Goal: Task Accomplishment & Management: Use online tool/utility

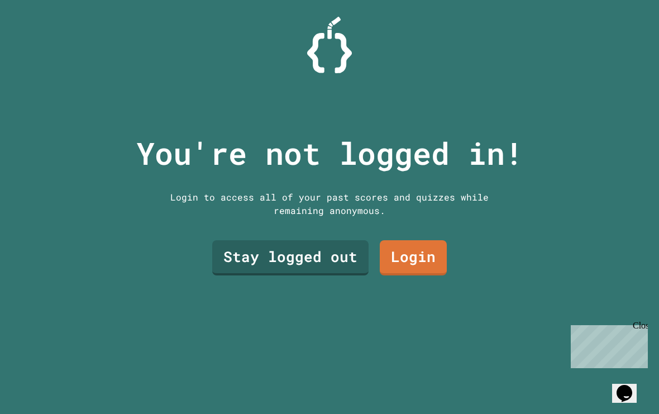
click at [340, 262] on link "Stay logged out" at bounding box center [290, 257] width 156 height 35
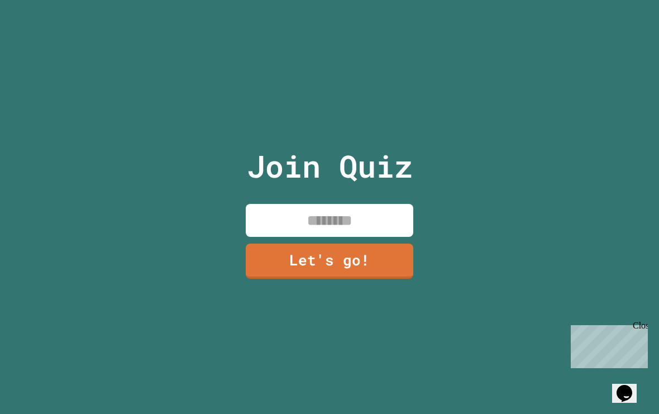
click at [358, 217] on input at bounding box center [329, 220] width 167 height 33
click at [372, 265] on link "Let's go!" at bounding box center [329, 260] width 167 height 35
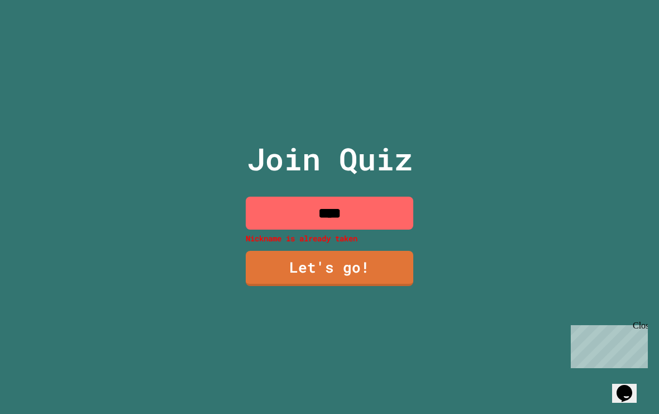
click at [389, 222] on input "****" at bounding box center [329, 213] width 167 height 33
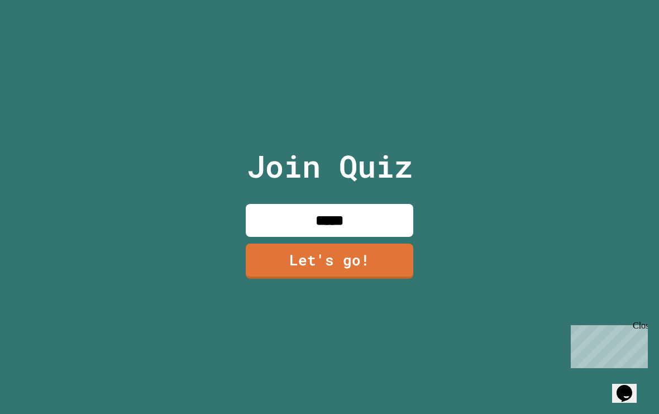
type input "******"
click at [376, 271] on link "Let's go!" at bounding box center [329, 260] width 167 height 35
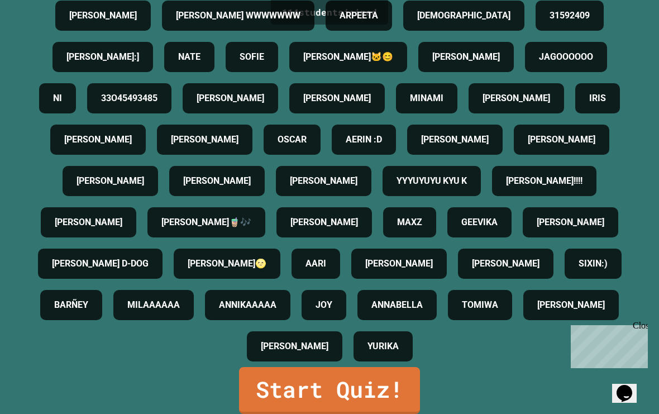
scroll to position [855, 0]
click at [391, 390] on link "Start Quiz!" at bounding box center [329, 390] width 181 height 47
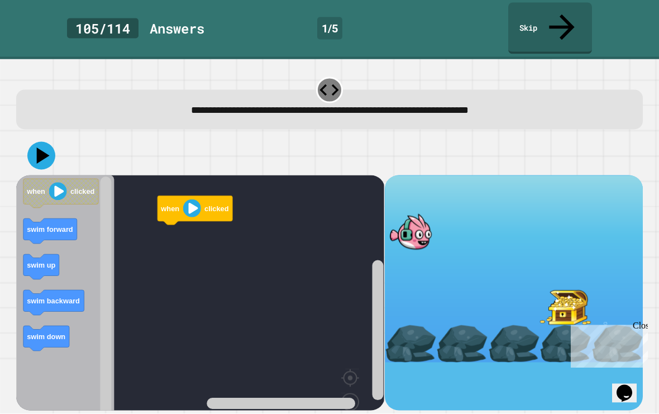
scroll to position [20, 0]
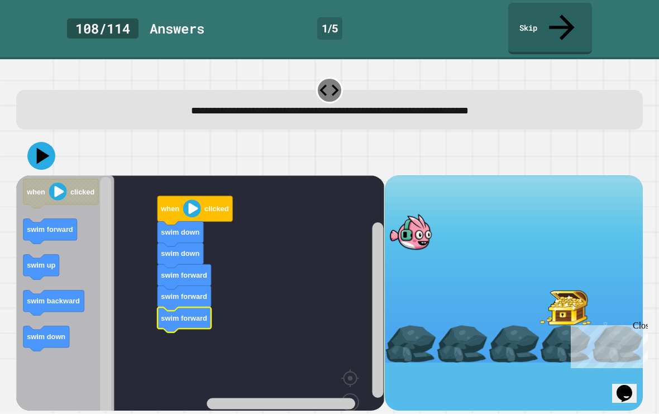
click at [43, 147] on icon at bounding box center [43, 155] width 13 height 16
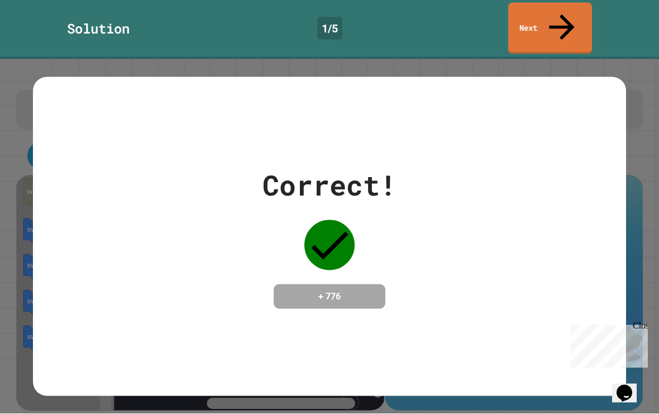
scroll to position [16, 0]
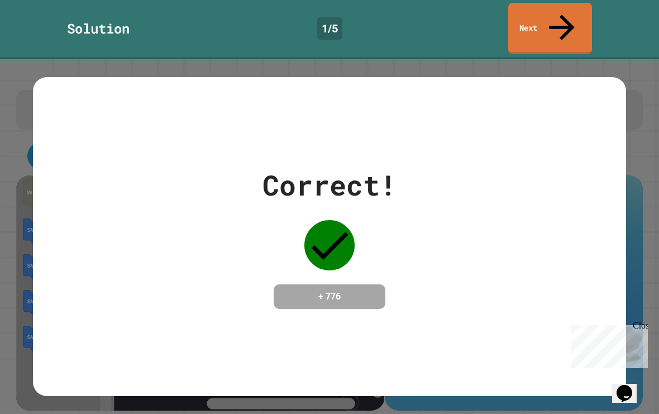
click at [576, 6] on link "Next" at bounding box center [550, 28] width 84 height 51
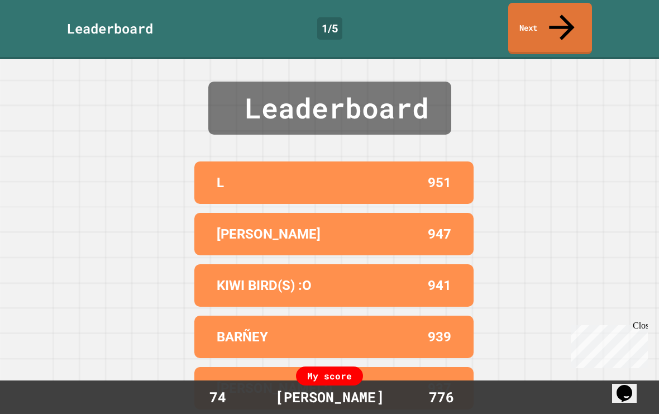
scroll to position [0, 0]
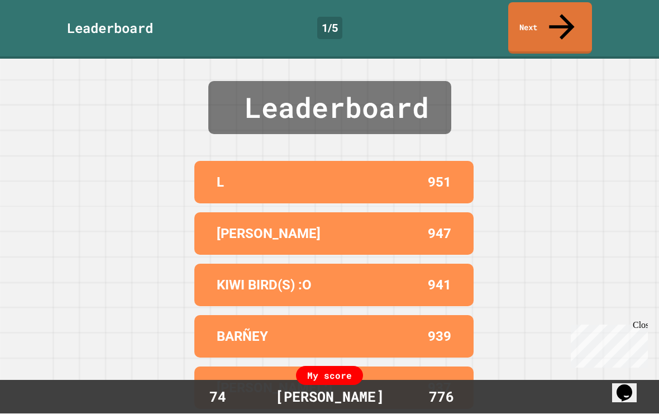
click at [562, 12] on icon at bounding box center [562, 27] width 38 height 38
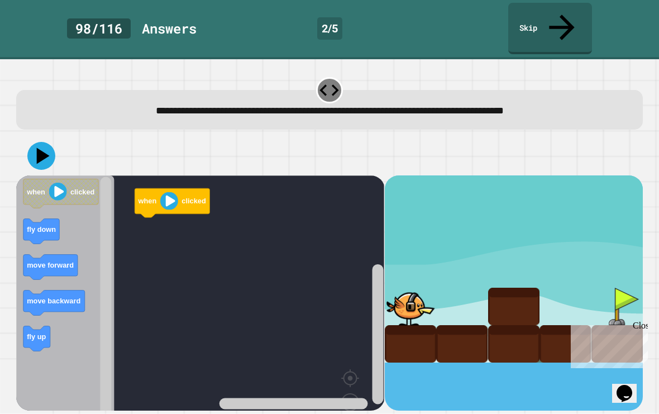
scroll to position [20, 0]
click at [167, 204] on rect "Blockly Workspace" at bounding box center [200, 315] width 368 height 280
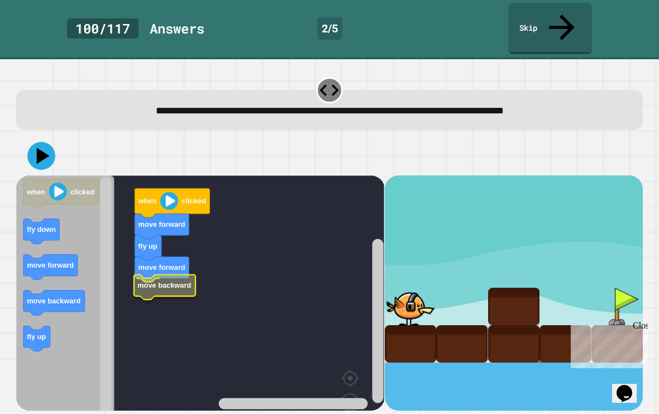
click at [174, 281] on text "move backward" at bounding box center [165, 285] width 54 height 8
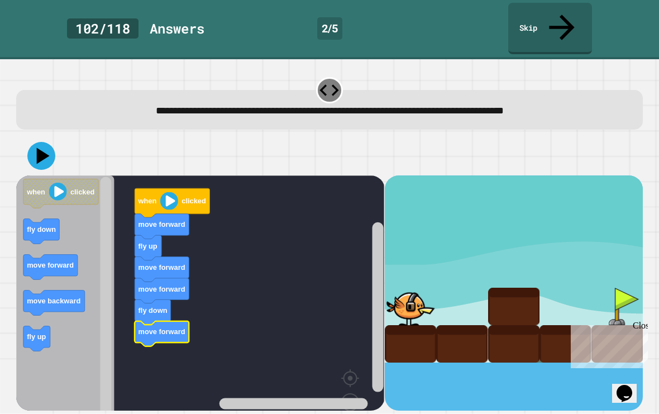
click at [37, 142] on icon at bounding box center [41, 156] width 28 height 28
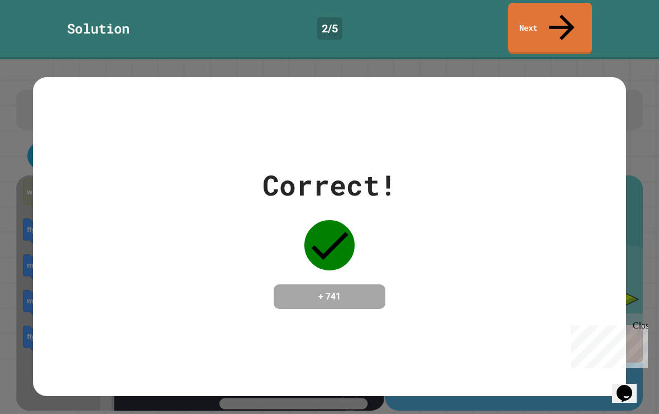
click at [556, 7] on link "Next" at bounding box center [550, 28] width 84 height 51
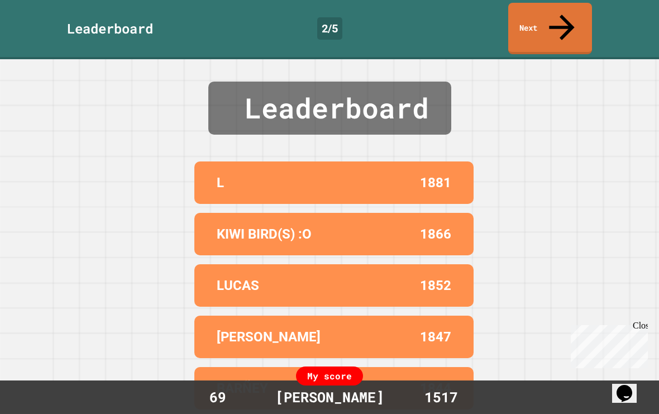
click at [553, 7] on link "Next" at bounding box center [550, 28] width 84 height 51
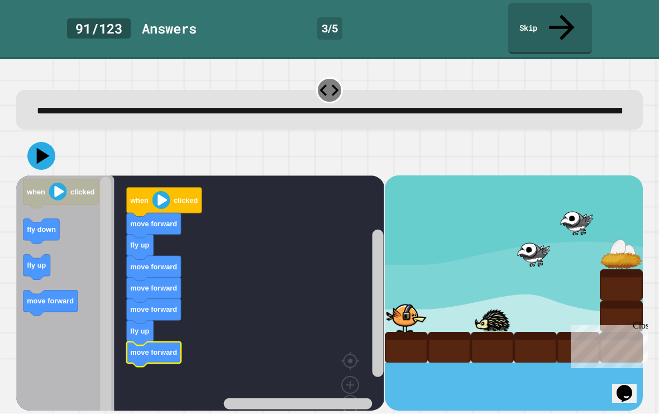
click at [44, 142] on icon at bounding box center [41, 156] width 28 height 28
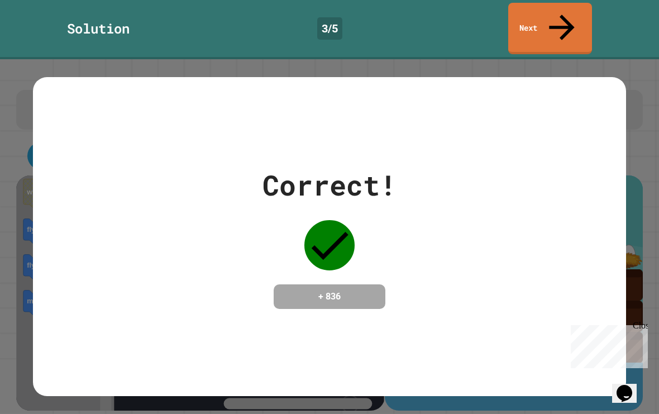
click at [567, 3] on link "Next" at bounding box center [550, 28] width 84 height 51
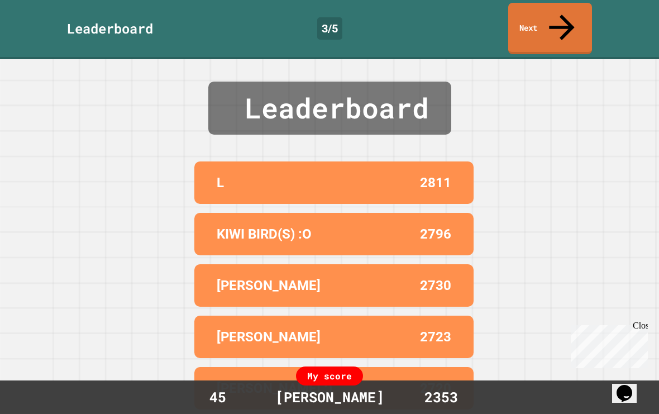
click at [543, 6] on link "Next" at bounding box center [550, 28] width 84 height 51
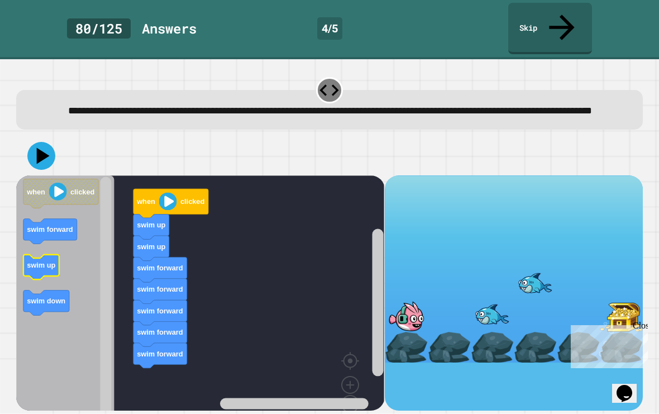
click at [44, 254] on icon "Blockly Workspace" at bounding box center [41, 266] width 36 height 25
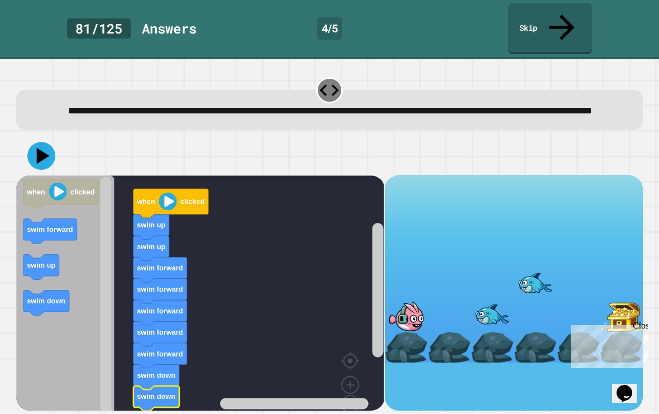
click at [43, 147] on icon at bounding box center [43, 155] width 13 height 16
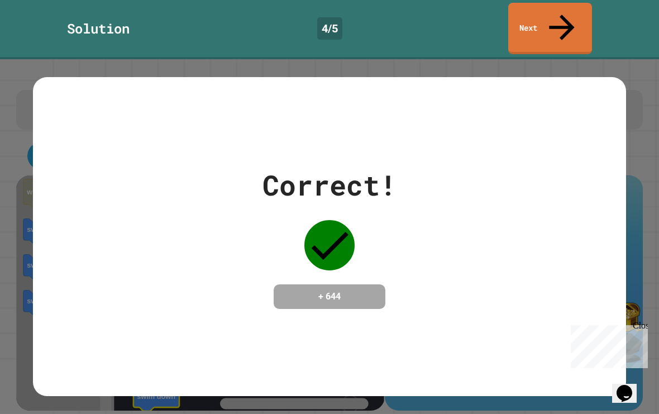
click at [561, 6] on link "Next" at bounding box center [550, 28] width 84 height 51
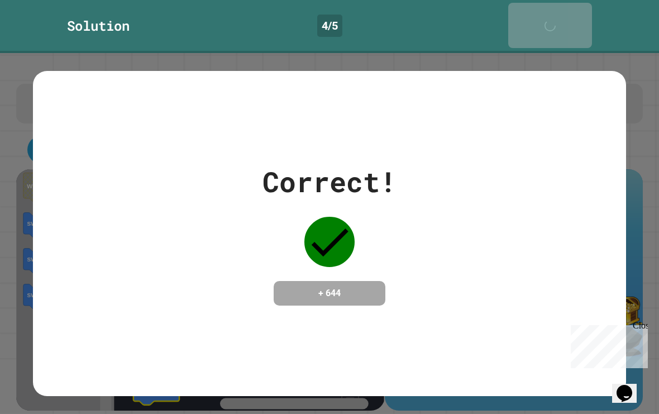
click at [567, 6] on link "Next" at bounding box center [550, 25] width 84 height 45
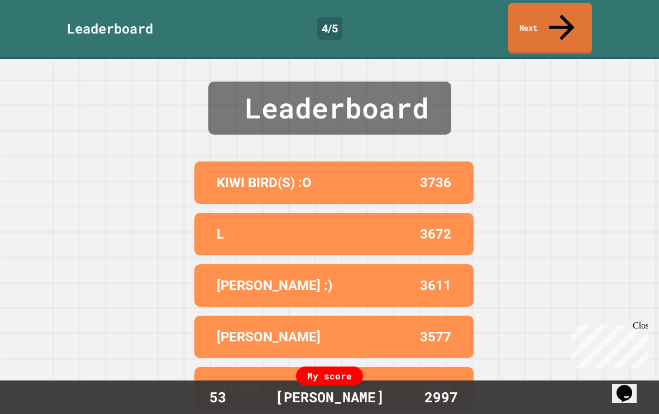
click at [561, 6] on link "Next" at bounding box center [550, 28] width 84 height 51
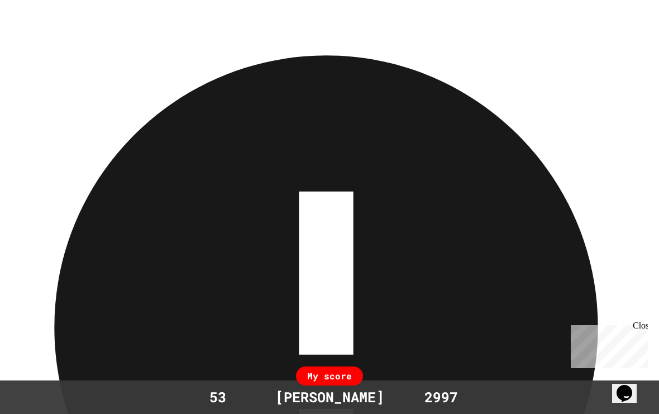
scroll to position [0, 0]
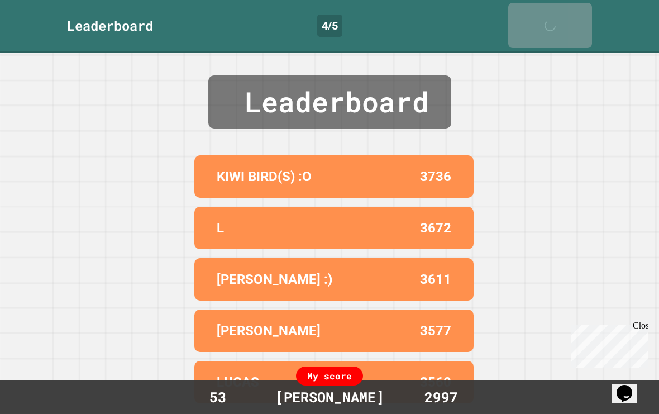
click at [539, 26] on link "Next" at bounding box center [550, 25] width 84 height 45
click at [563, 20] on icon at bounding box center [553, 31] width 22 height 22
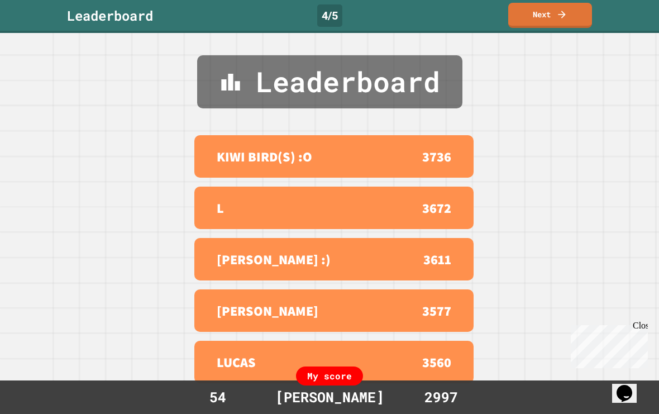
click at [558, 12] on icon at bounding box center [561, 14] width 11 height 11
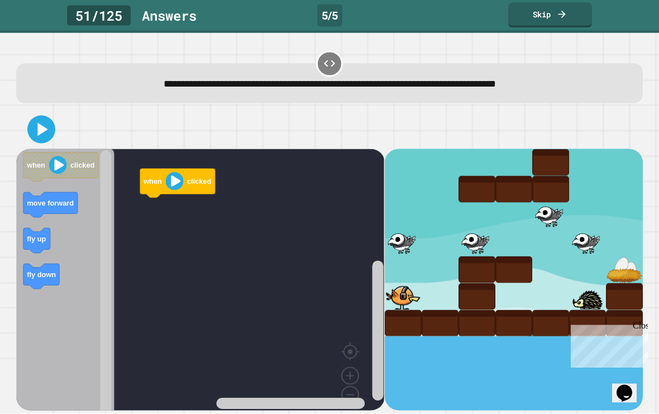
scroll to position [20, 0]
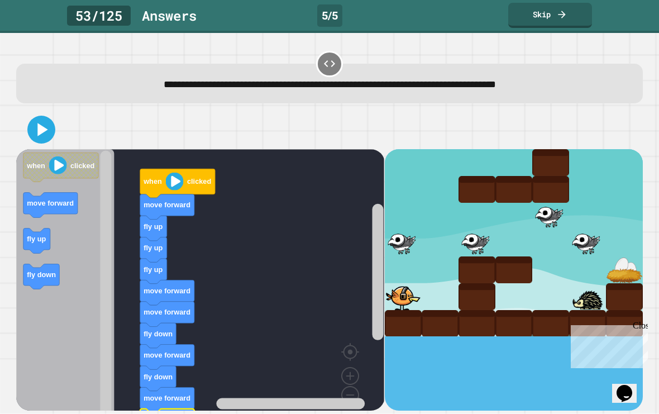
click at [33, 118] on icon at bounding box center [41, 129] width 22 height 22
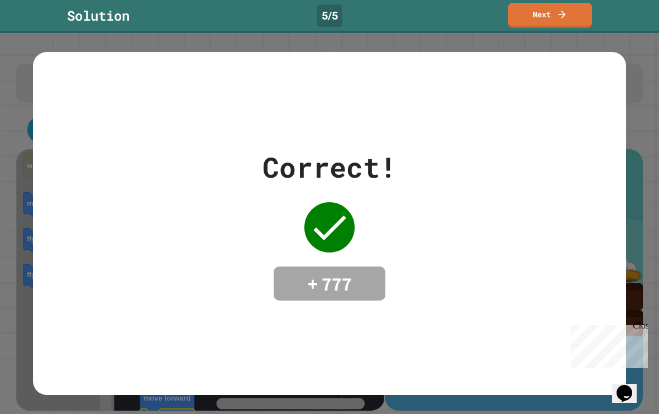
click at [564, 3] on link "Next" at bounding box center [550, 15] width 84 height 25
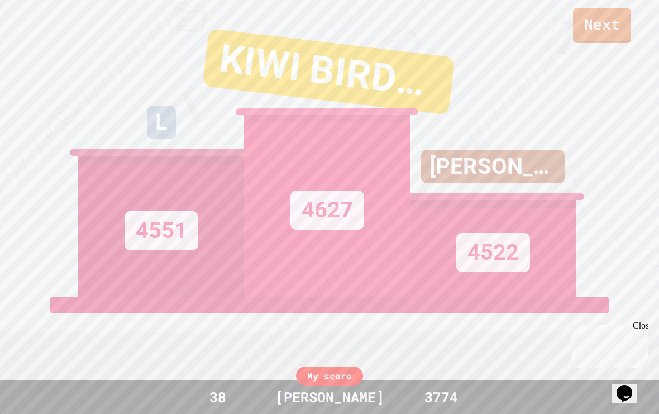
click at [607, 37] on link "Next" at bounding box center [602, 25] width 58 height 35
